Goal: Check status: Check status

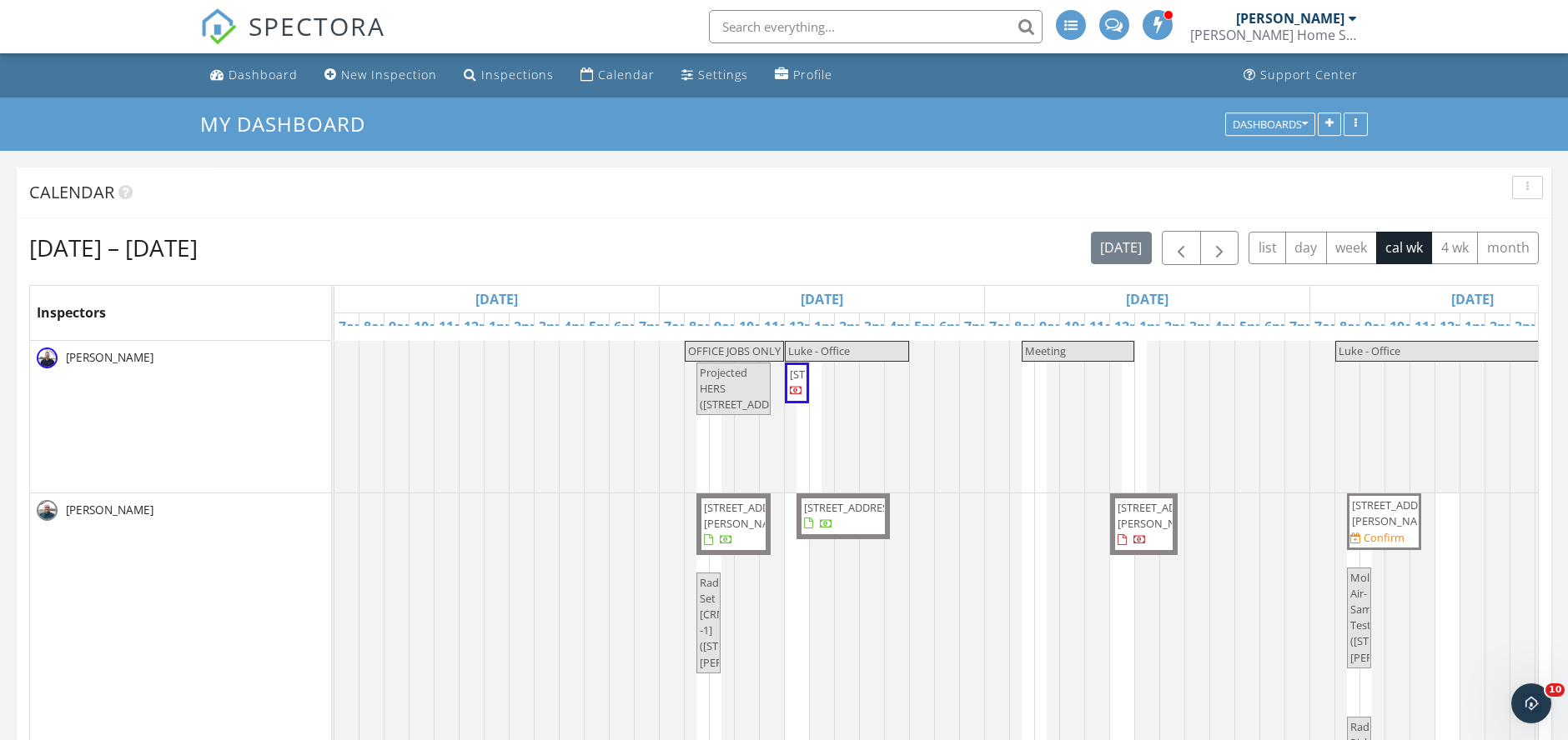
scroll to position [1045, 1596]
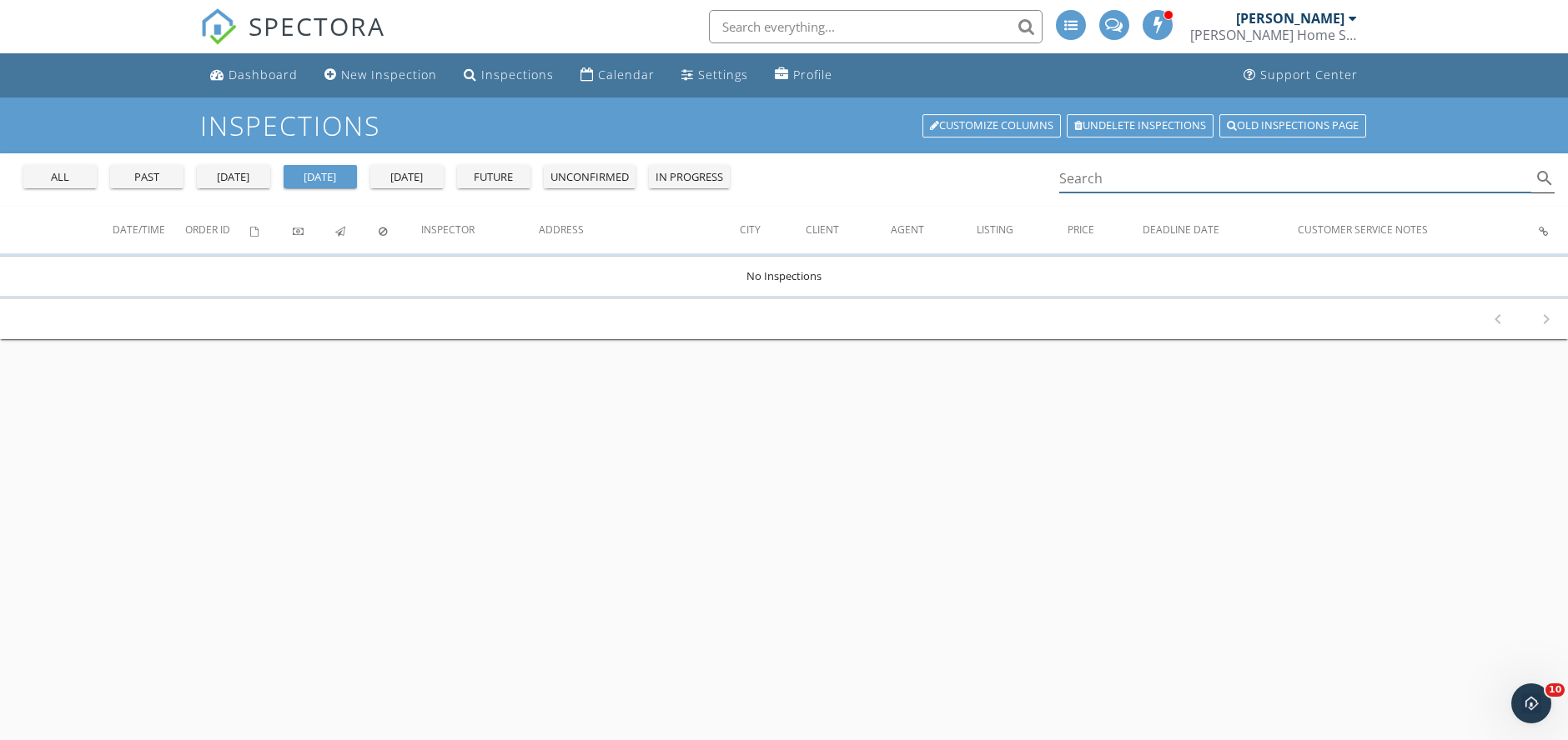
click at [1141, 172] on input "Search" at bounding box center [1294, 179] width 472 height 27
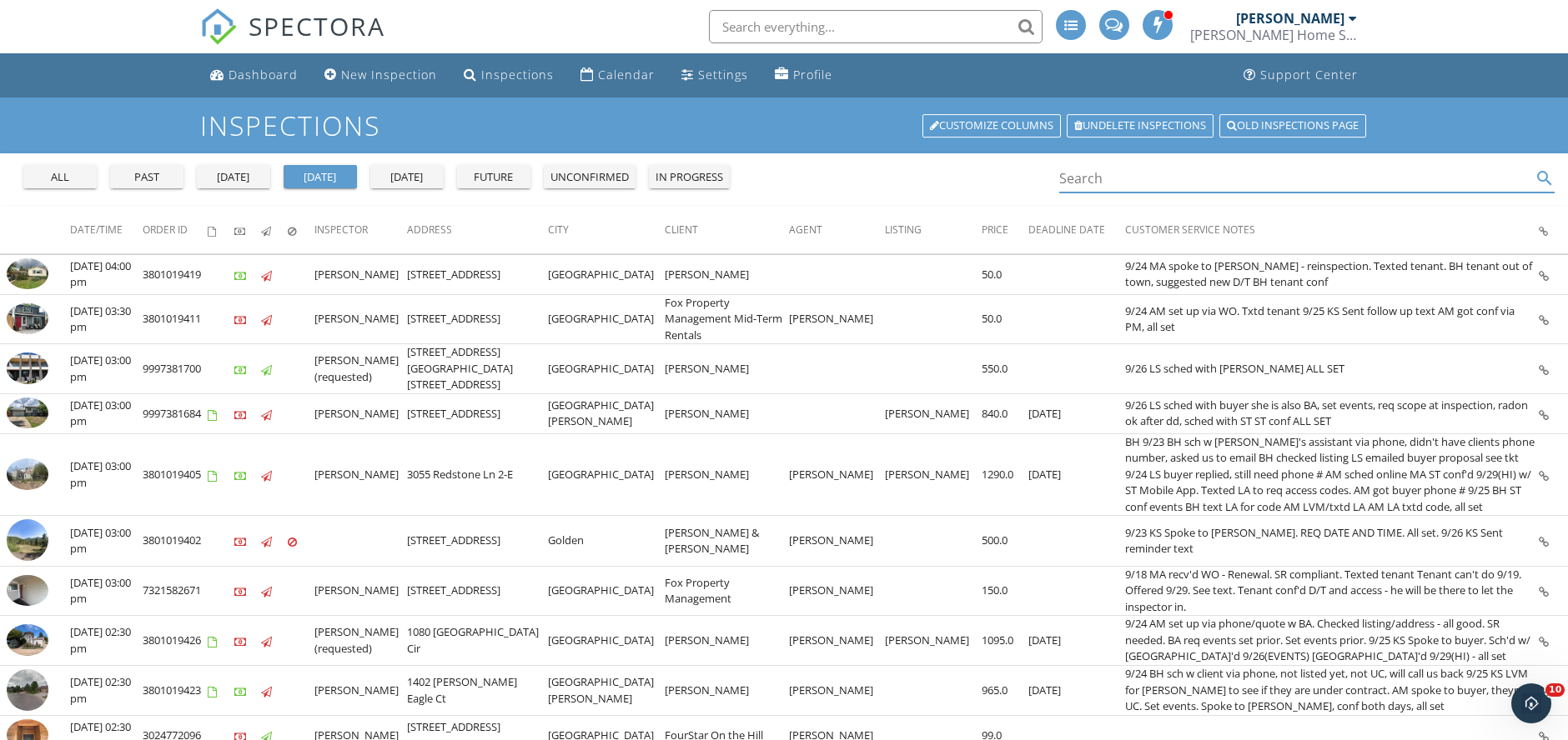
paste input "[STREET_ADDRESS]"
type input "[STREET_ADDRESS]"
click at [76, 175] on div "all" at bounding box center [60, 177] width 60 height 17
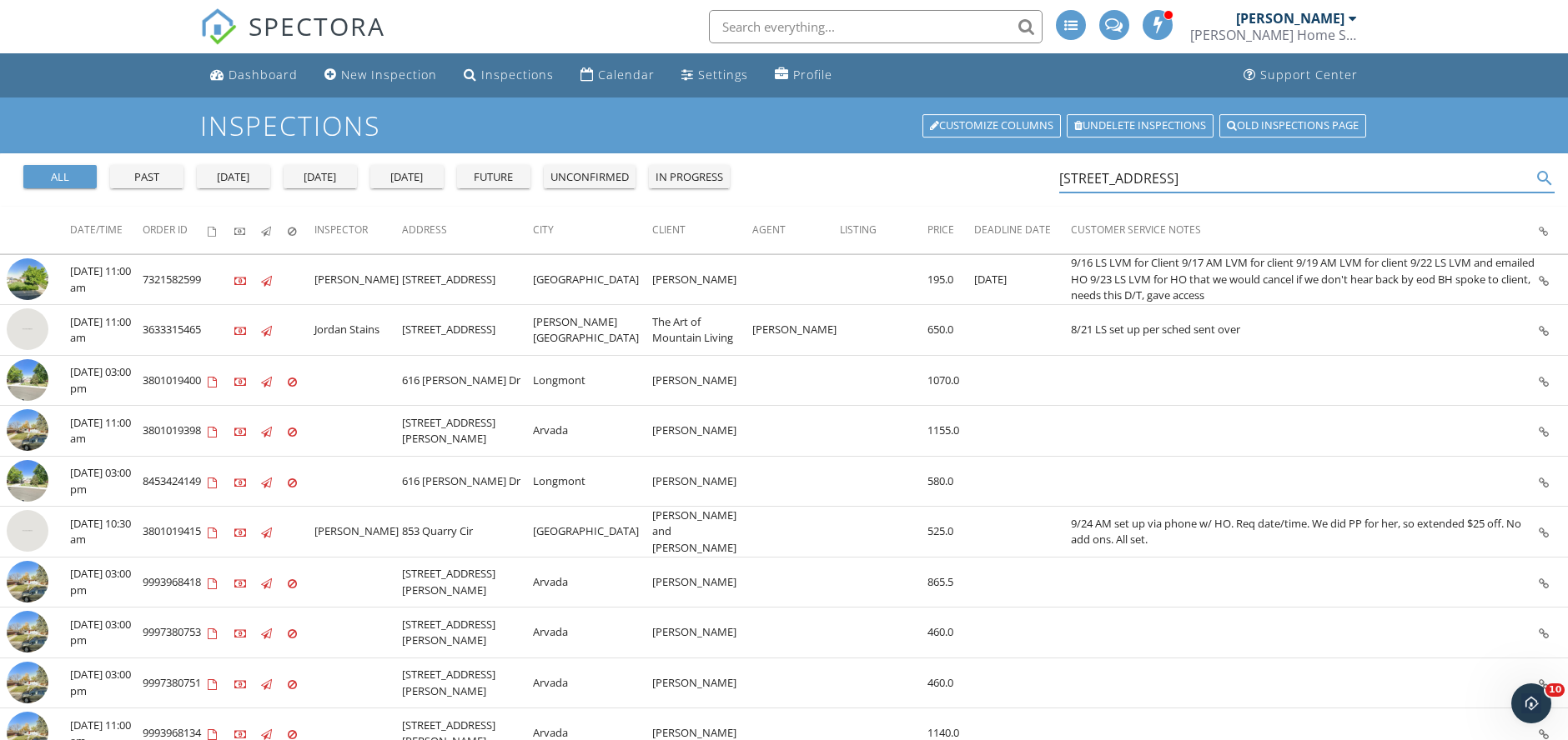
click at [1251, 180] on input "4901 W 10th Ave" at bounding box center [1294, 179] width 472 height 27
click at [1545, 177] on icon "search" at bounding box center [1544, 178] width 20 height 20
click at [1444, 175] on input "[STREET_ADDRESS]" at bounding box center [1294, 179] width 472 height 27
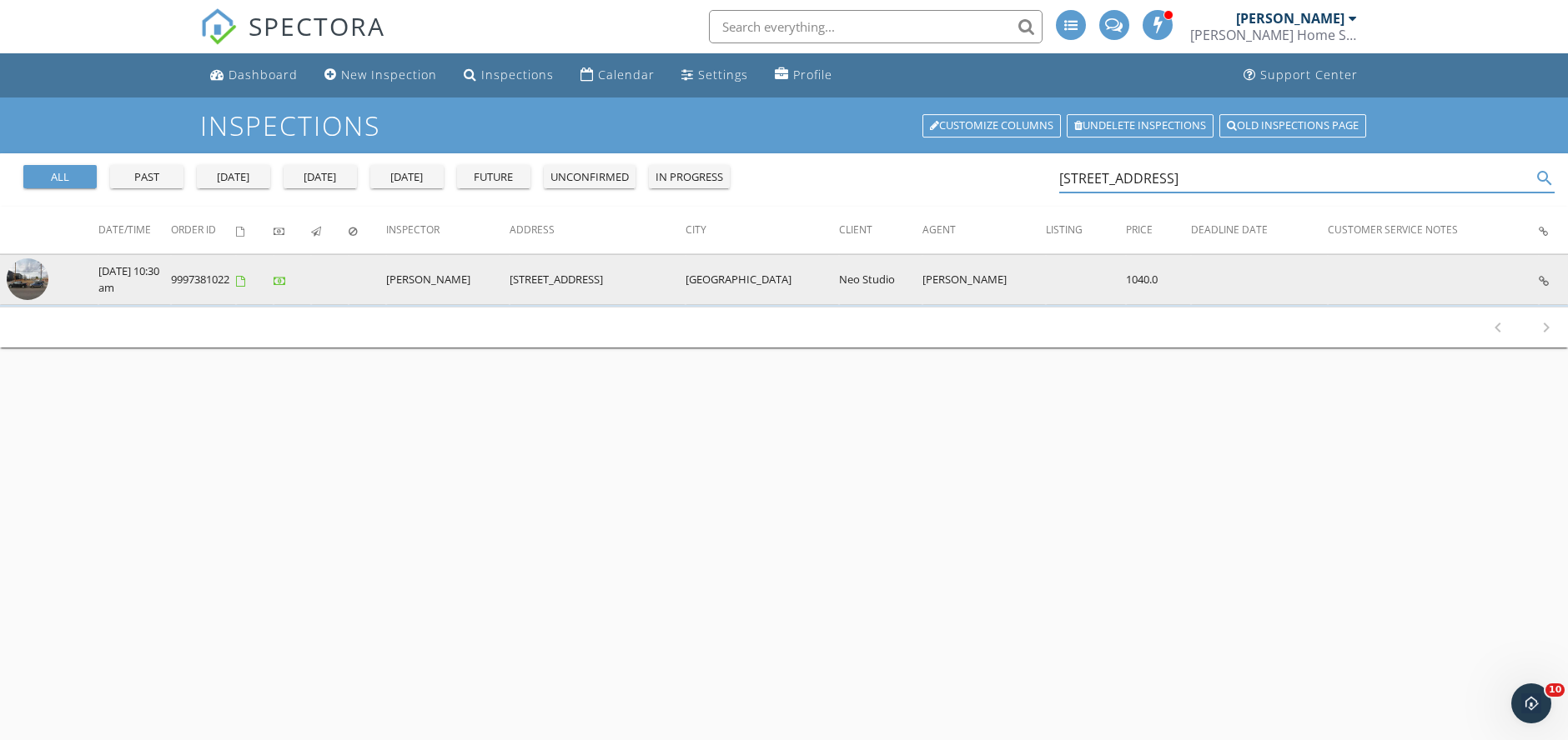
click at [31, 274] on img at bounding box center [27, 279] width 42 height 42
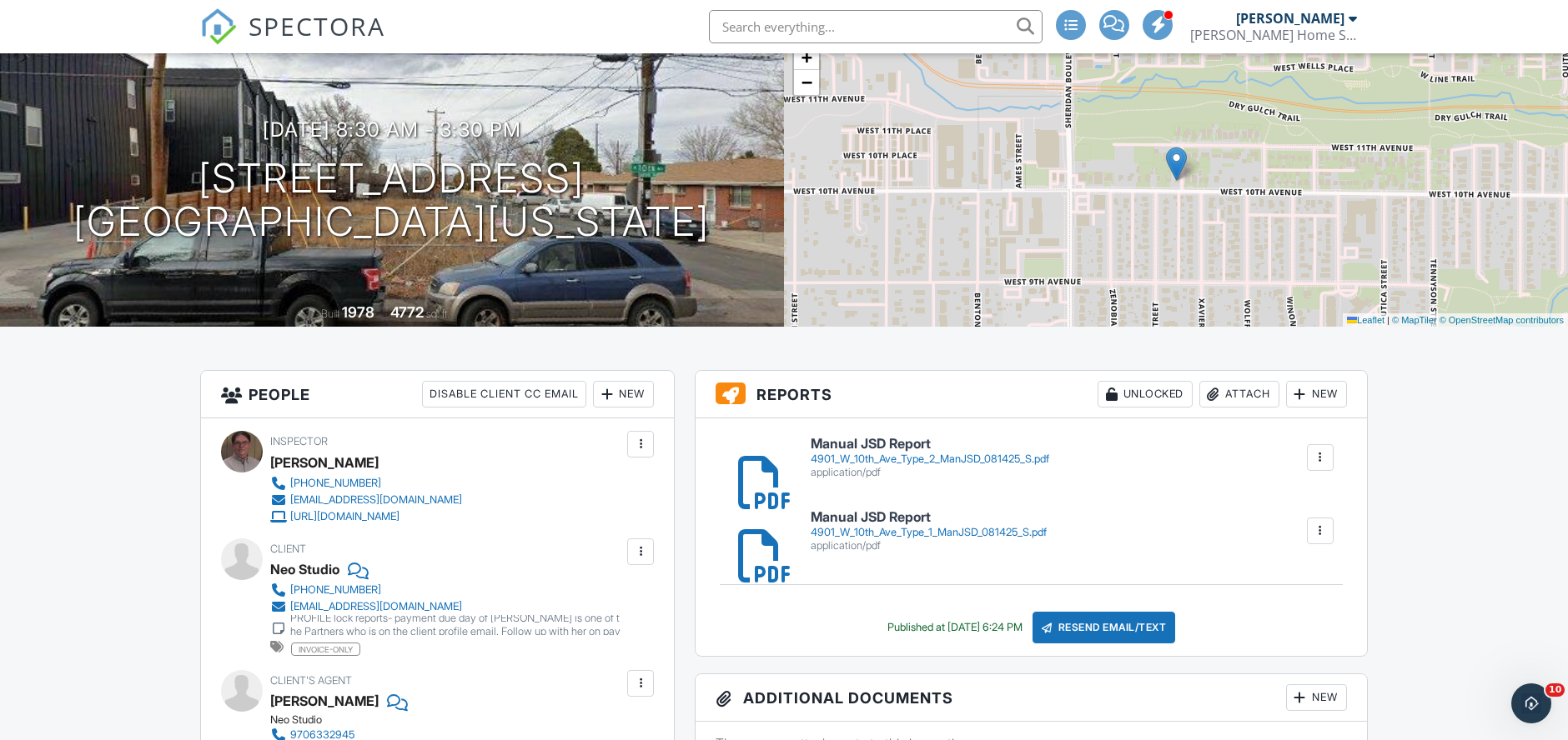
scroll to position [93, 0]
